Goal: Find contact information: Find contact information

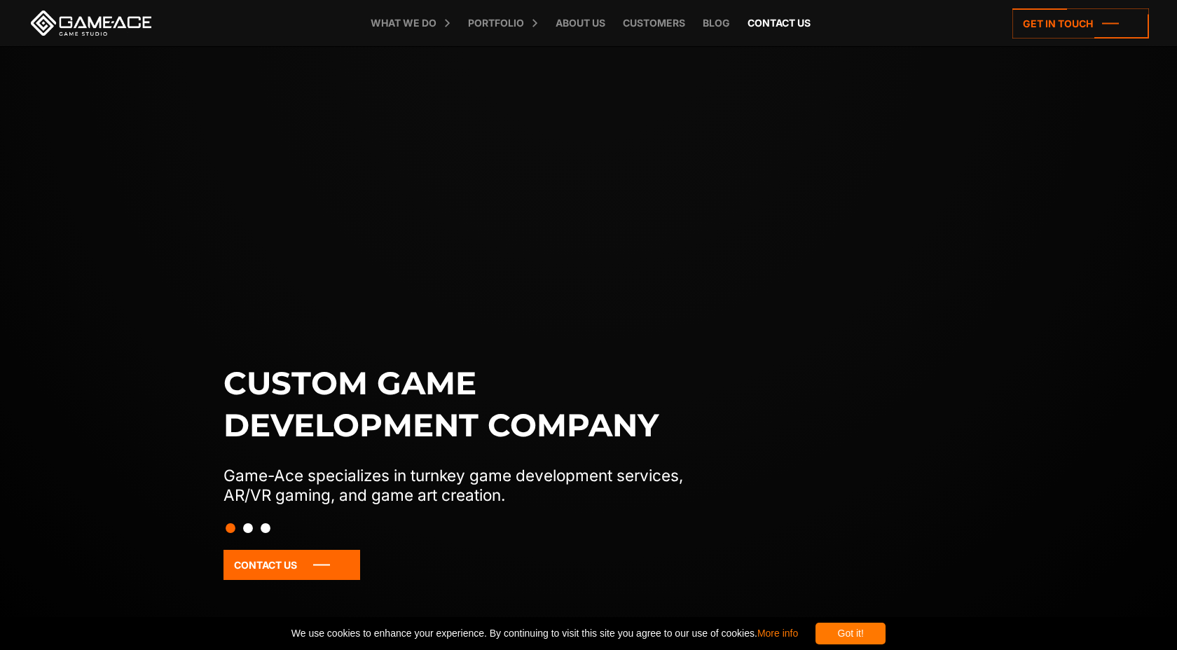
click at [779, 31] on link "Contact us" at bounding box center [778, 23] width 77 height 46
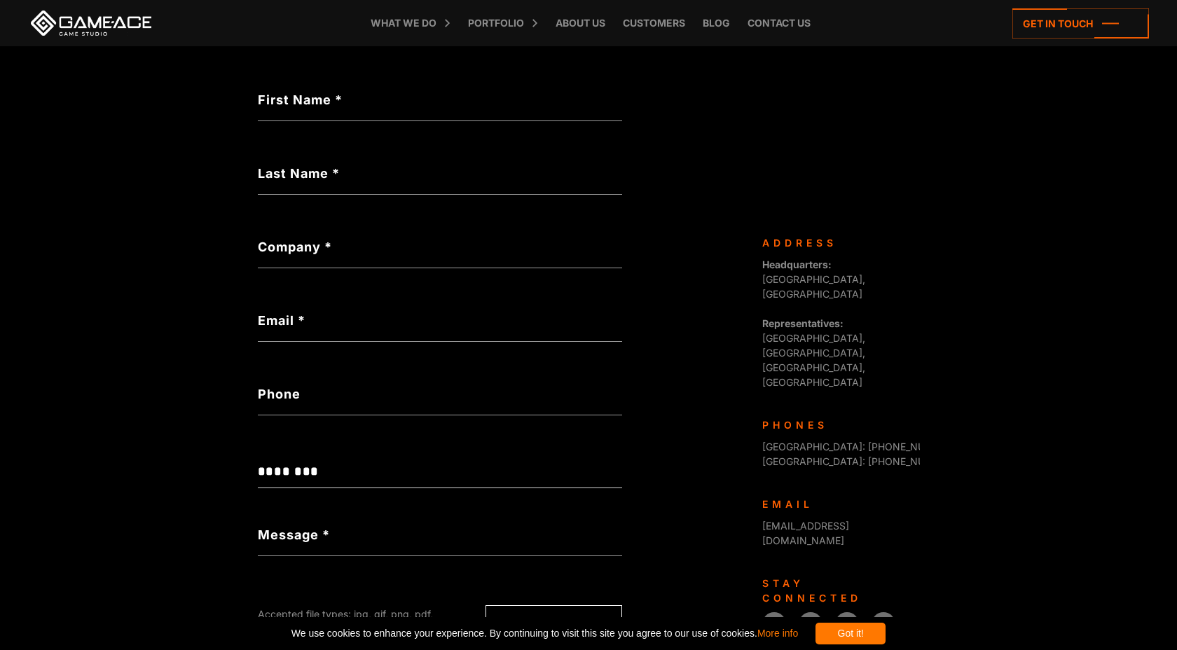
scroll to position [432, 0]
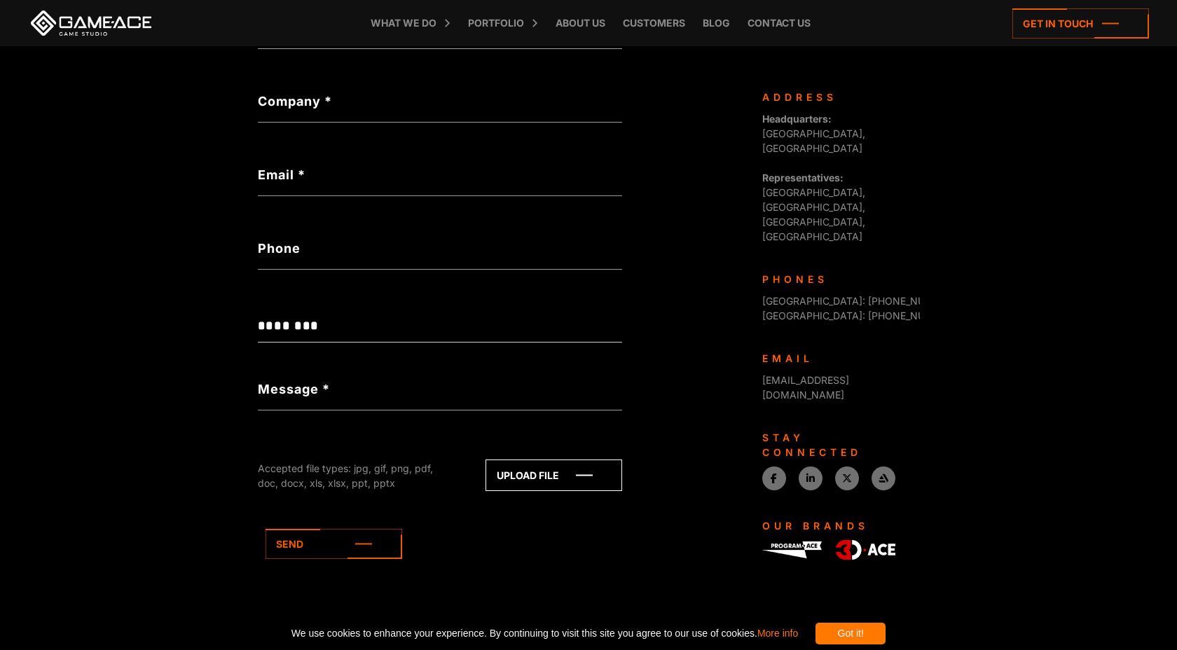
click at [799, 467] on div at bounding box center [835, 479] width 147 height 24
click at [805, 467] on link at bounding box center [811, 479] width 24 height 24
